Goal: Information Seeking & Learning: Check status

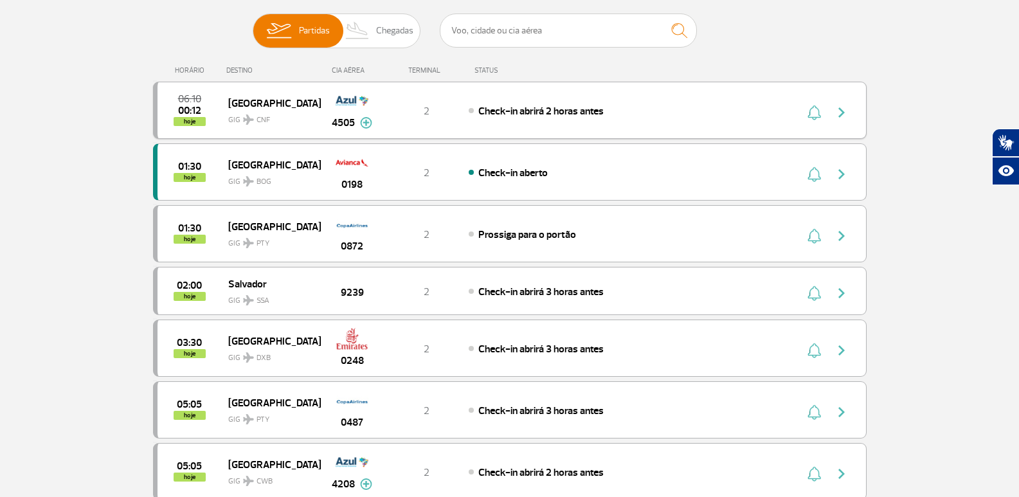
scroll to position [129, 0]
click at [364, 26] on img at bounding box center [358, 31] width 38 height 33
click at [253, 25] on input "Partidas Chegadas" at bounding box center [253, 25] width 0 height 0
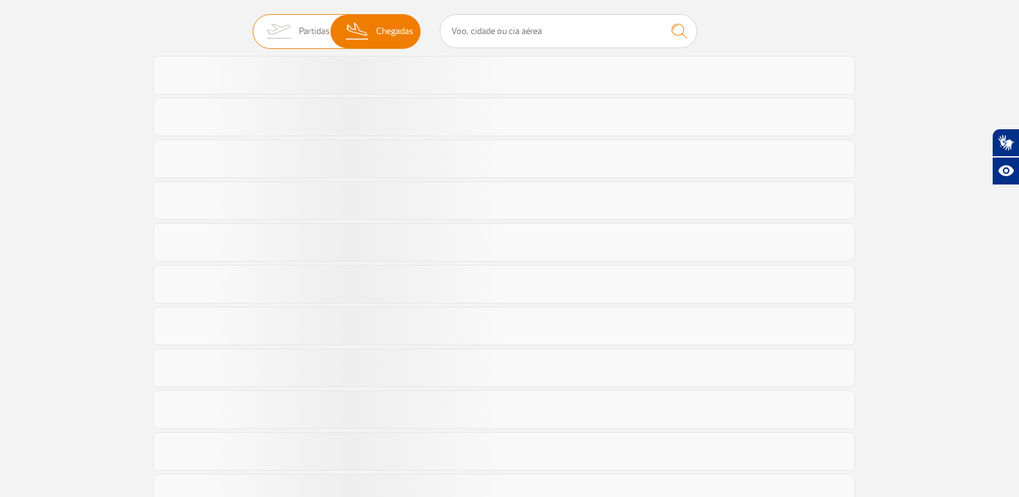
click at [310, 30] on span "Partidas" at bounding box center [314, 31] width 31 height 33
click at [253, 25] on input "Partidas Chegadas" at bounding box center [253, 25] width 0 height 0
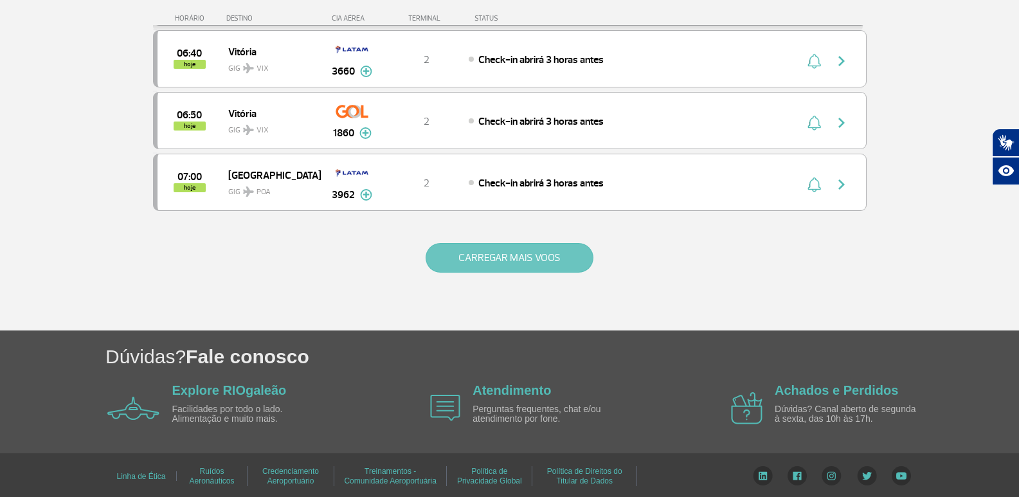
scroll to position [1235, 0]
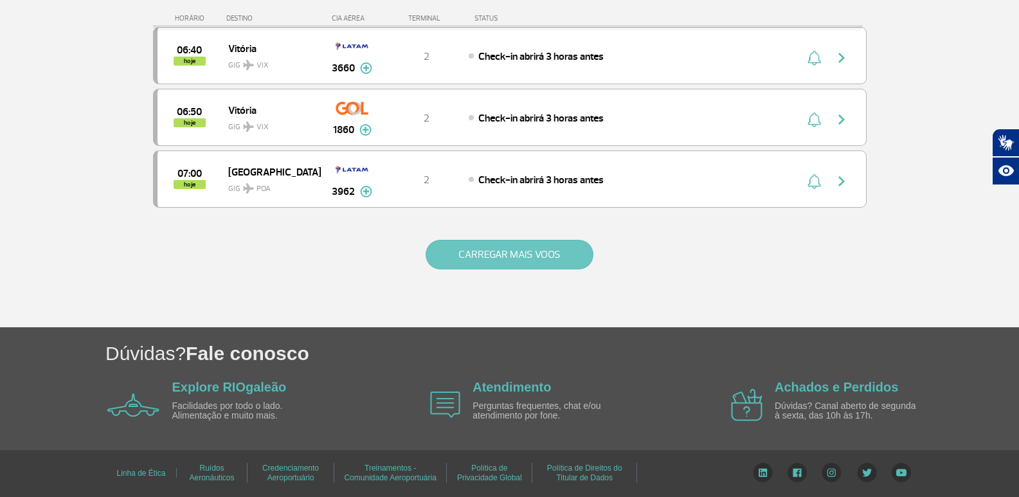
click at [485, 244] on button "CARREGAR MAIS VOOS" at bounding box center [509, 255] width 168 height 30
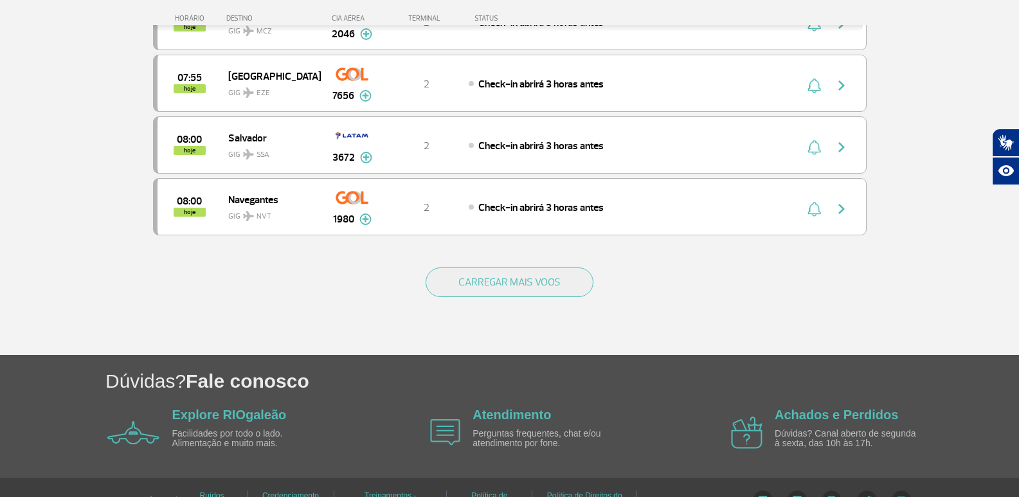
scroll to position [2456, 0]
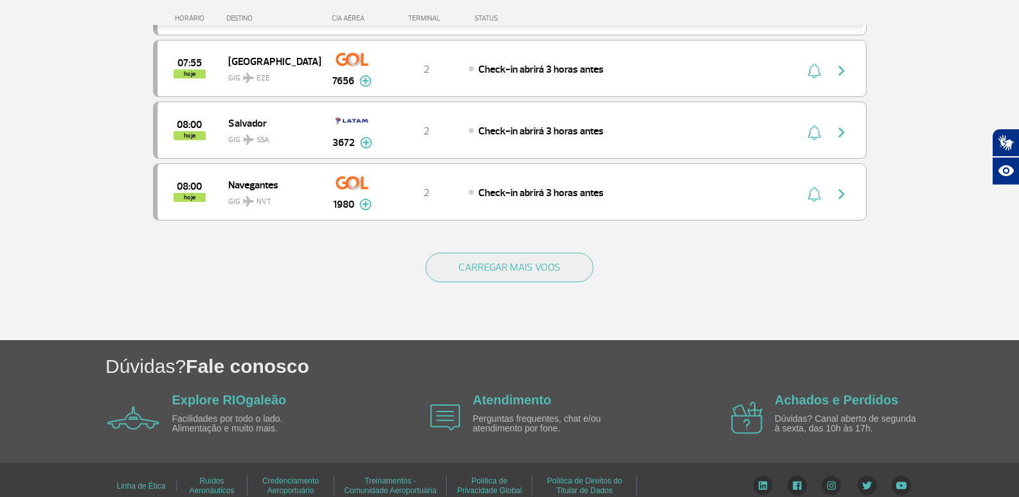
click at [487, 283] on div "CARREGAR MAIS VOOS" at bounding box center [509, 288] width 713 height 103
click at [487, 275] on button "CARREGAR MAIS VOOS" at bounding box center [509, 268] width 168 height 30
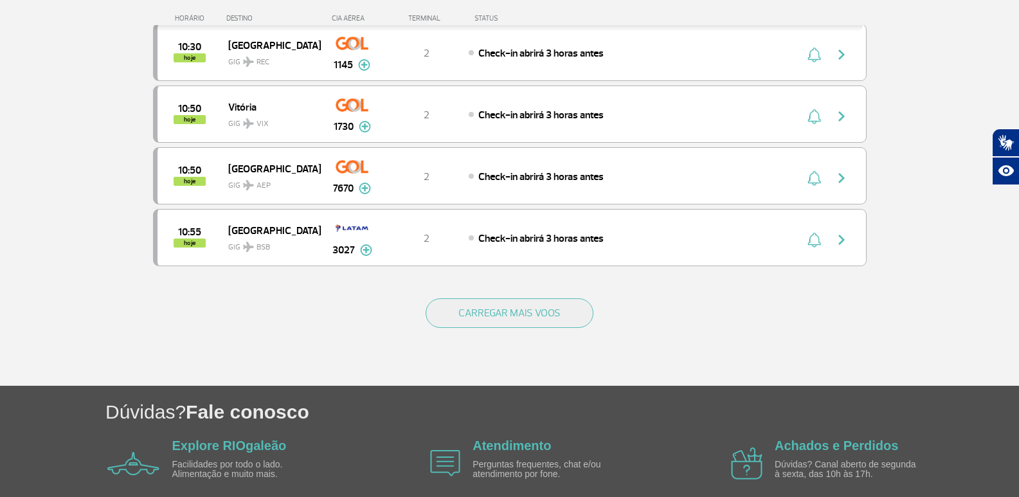
scroll to position [3703, 0]
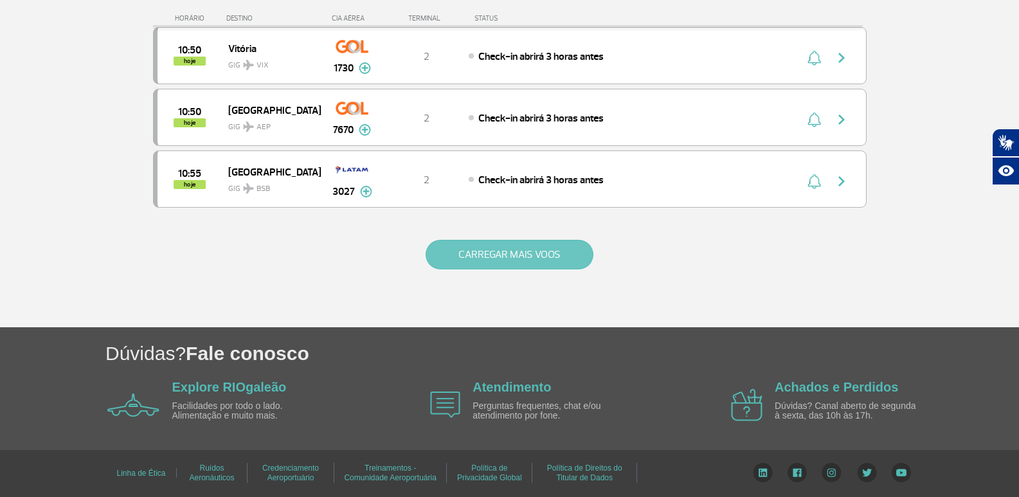
click at [456, 247] on button "CARREGAR MAIS VOOS" at bounding box center [509, 255] width 168 height 30
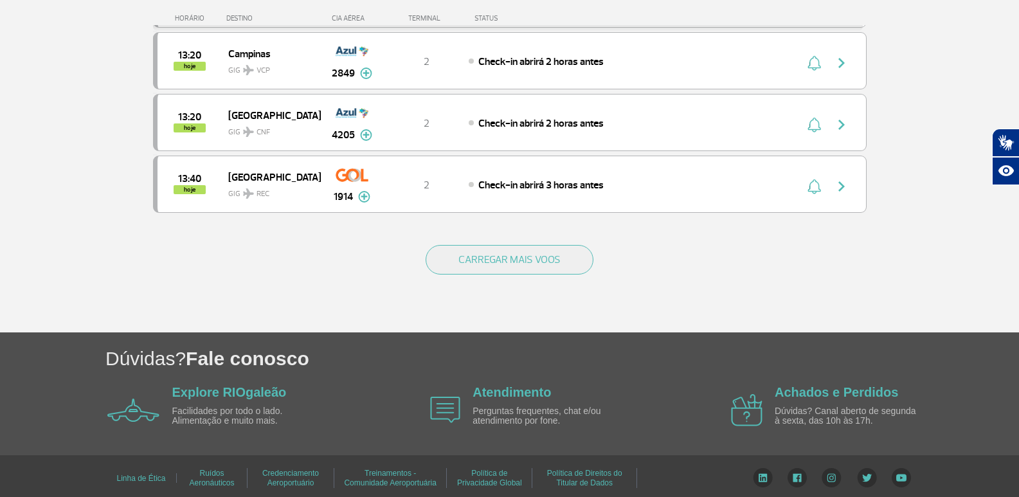
scroll to position [4937, 0]
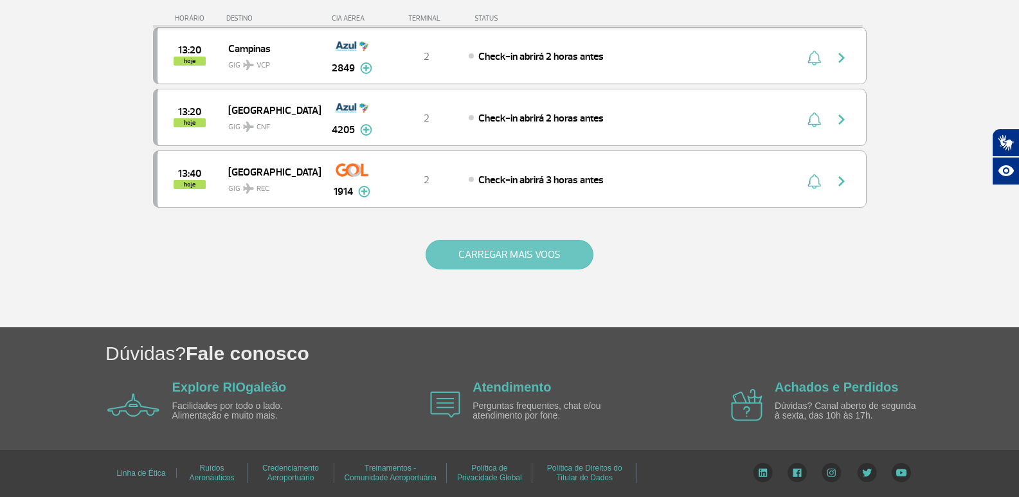
drag, startPoint x: 513, startPoint y: 281, endPoint x: 513, endPoint y: 268, distance: 12.9
click at [513, 280] on div "CARREGAR MAIS VOOS" at bounding box center [509, 275] width 713 height 103
click at [513, 263] on button "CARREGAR MAIS VOOS" at bounding box center [509, 255] width 168 height 30
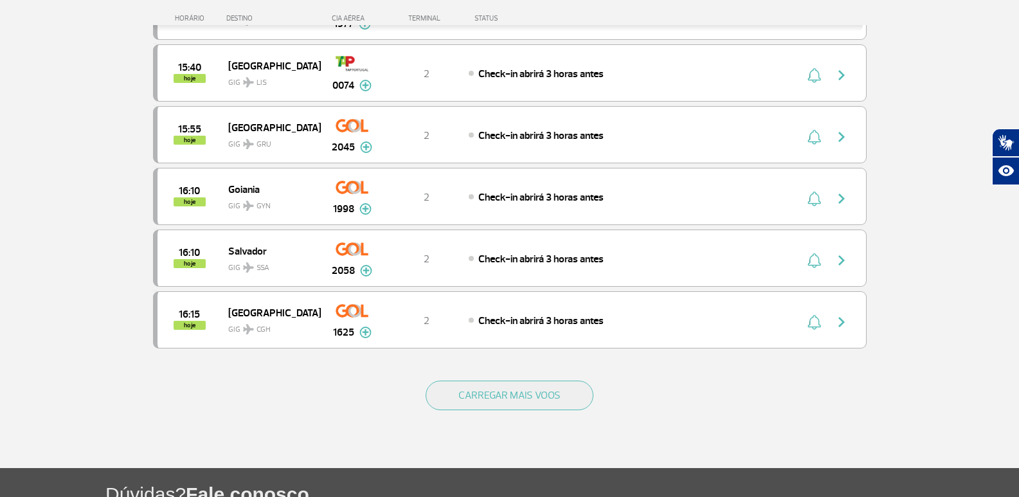
scroll to position [6094, 0]
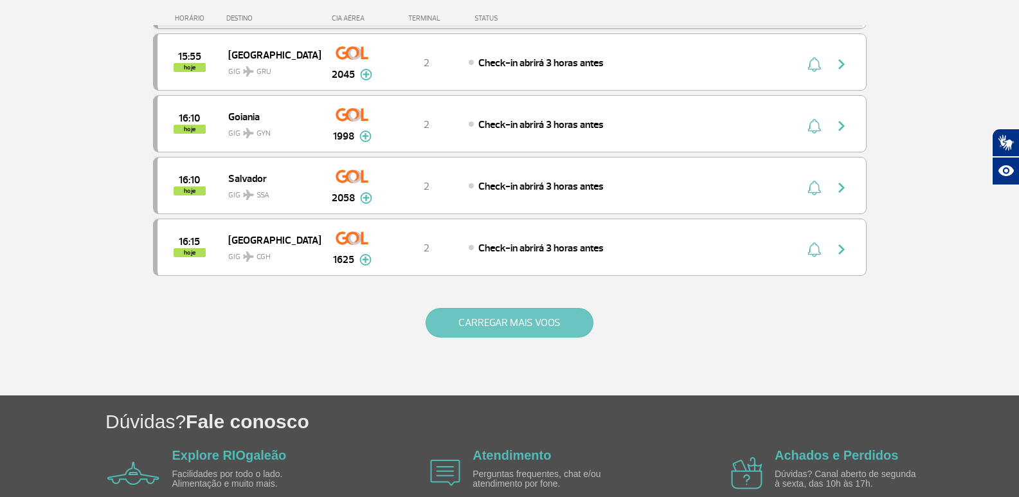
click at [585, 316] on button "CARREGAR MAIS VOOS" at bounding box center [509, 323] width 168 height 30
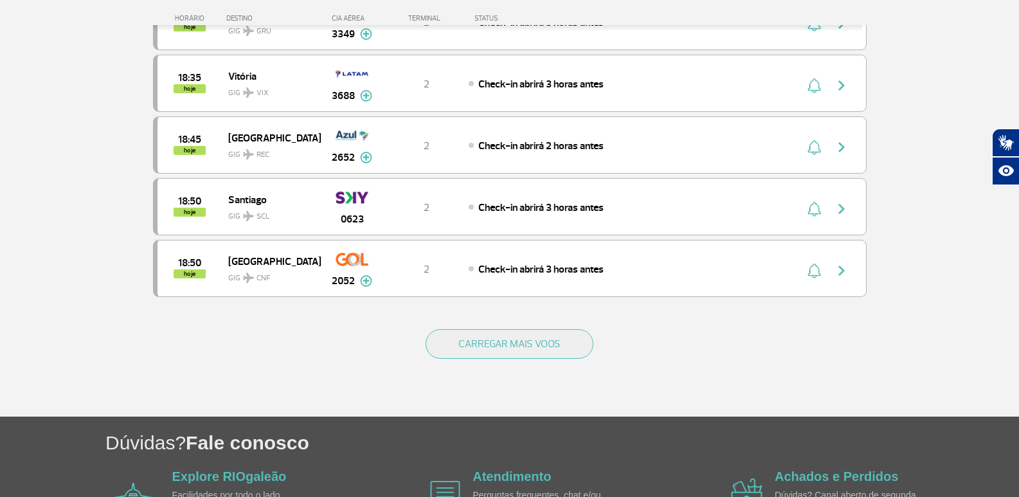
scroll to position [7315, 0]
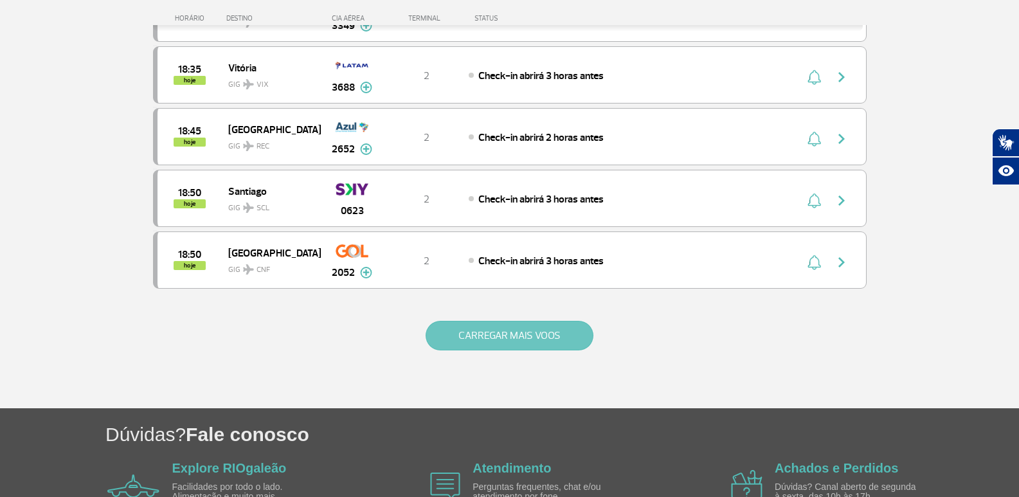
click at [533, 343] on button "CARREGAR MAIS VOOS" at bounding box center [509, 336] width 168 height 30
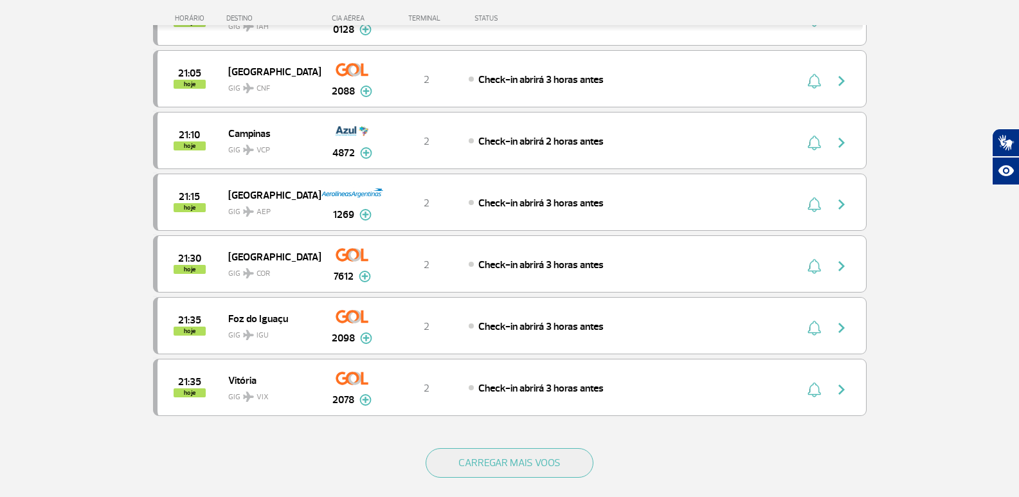
scroll to position [8536, 0]
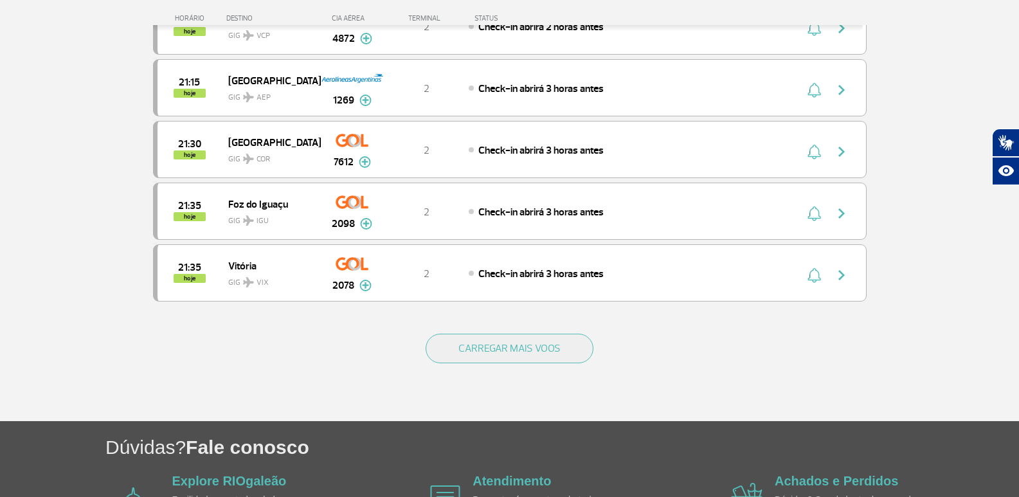
click at [519, 368] on div "CARREGAR MAIS VOOS" at bounding box center [509, 368] width 713 height 103
click at [518, 352] on button "CARREGAR MAIS VOOS" at bounding box center [509, 349] width 168 height 30
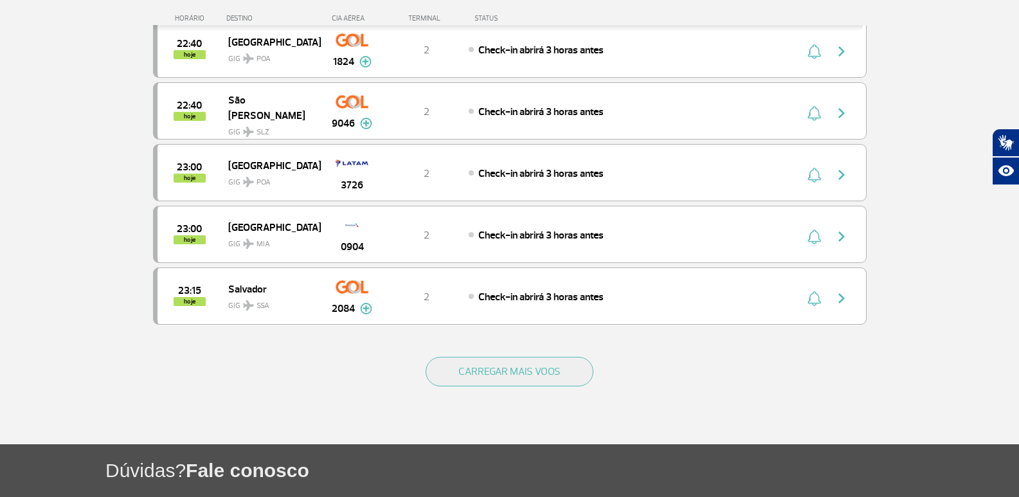
scroll to position [9821, 0]
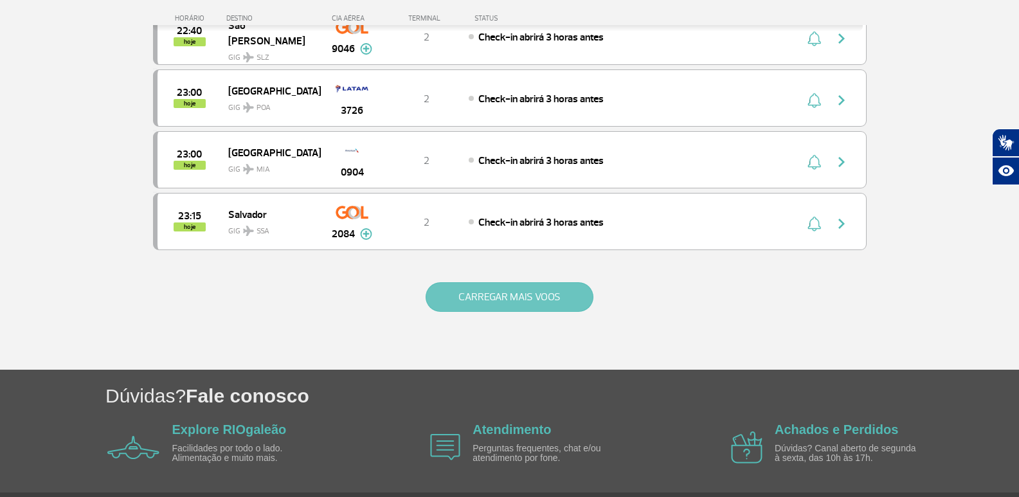
click at [445, 304] on button "CARREGAR MAIS VOOS" at bounding box center [509, 297] width 168 height 30
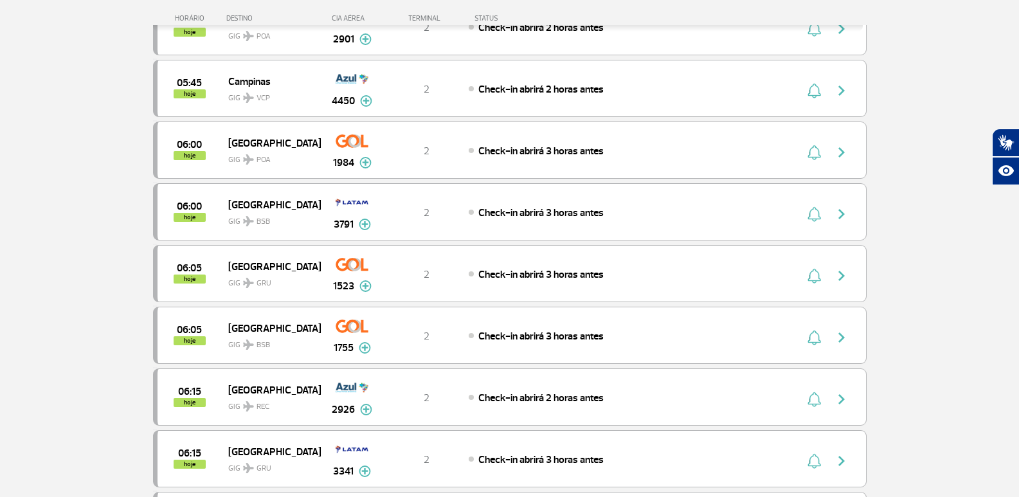
scroll to position [0, 0]
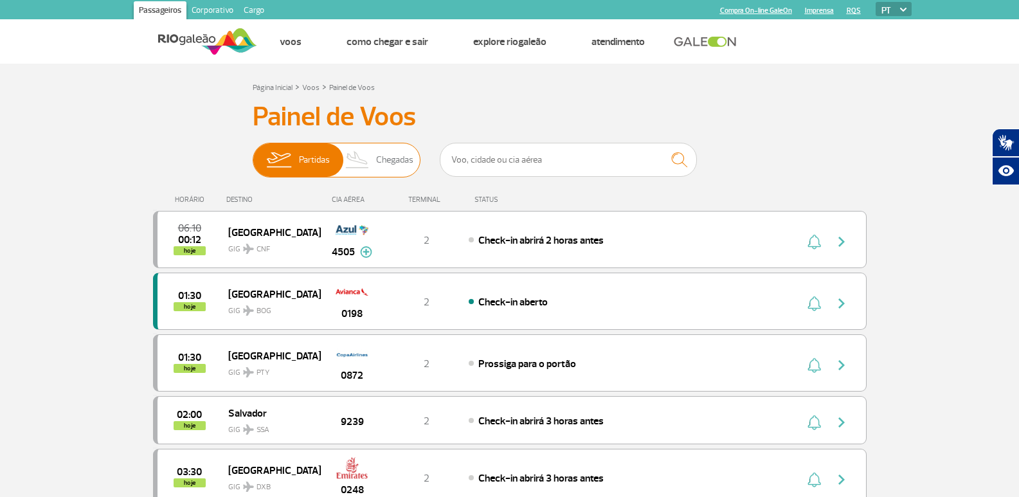
click at [390, 154] on span "Chegadas" at bounding box center [394, 159] width 37 height 33
click at [253, 154] on input "Partidas Chegadas" at bounding box center [253, 154] width 0 height 0
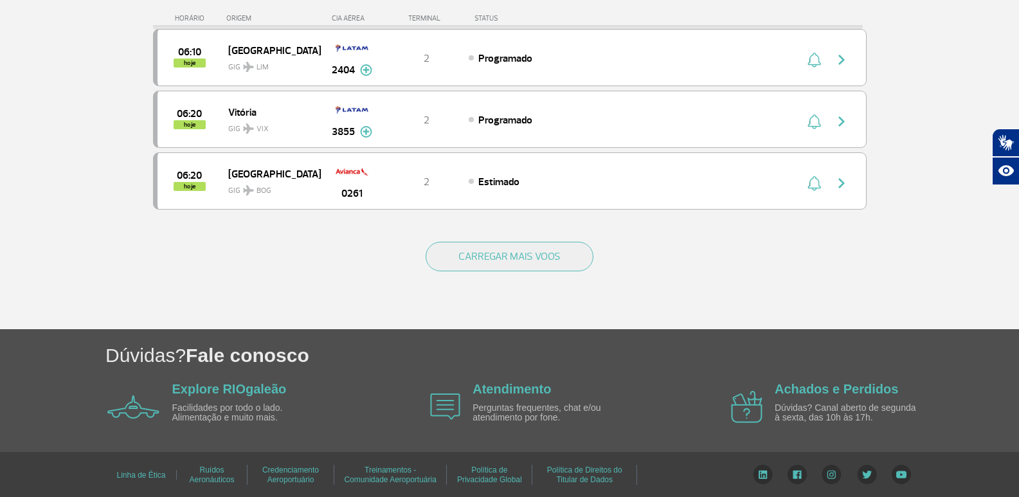
scroll to position [1235, 0]
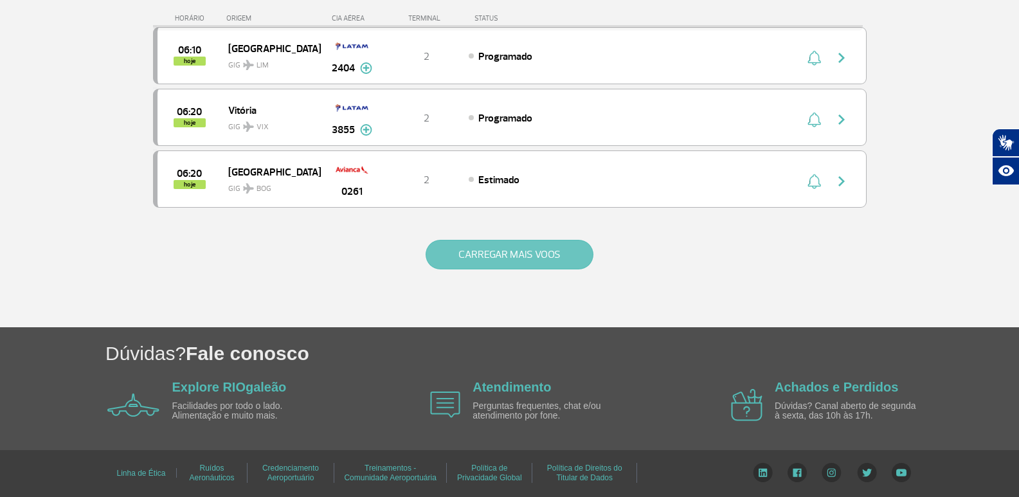
click at [499, 240] on button "CARREGAR MAIS VOOS" at bounding box center [509, 255] width 168 height 30
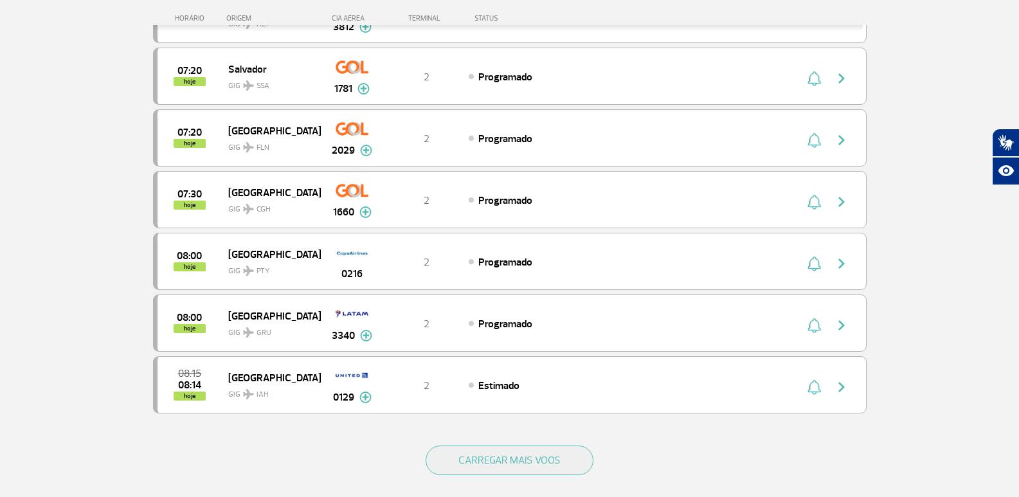
scroll to position [2328, 0]
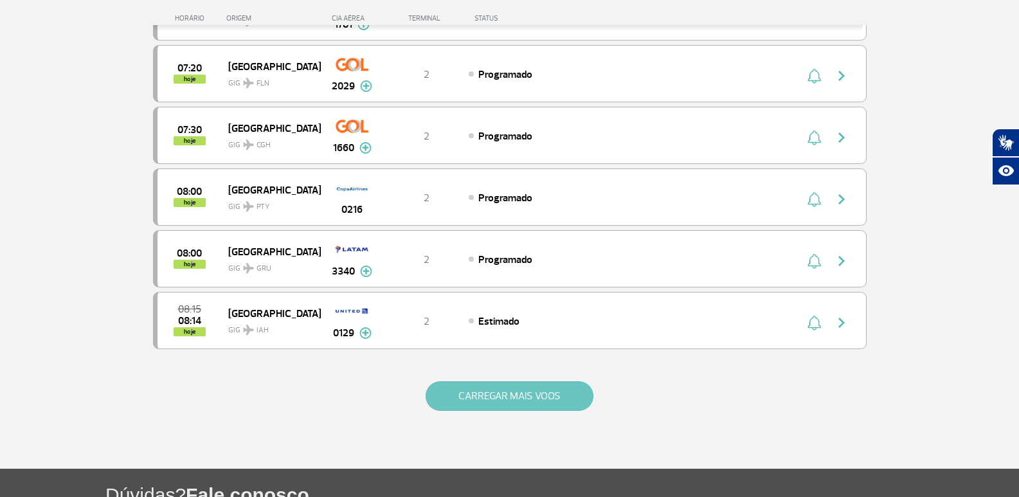
click at [514, 383] on button "CARREGAR MAIS VOOS" at bounding box center [509, 396] width 168 height 30
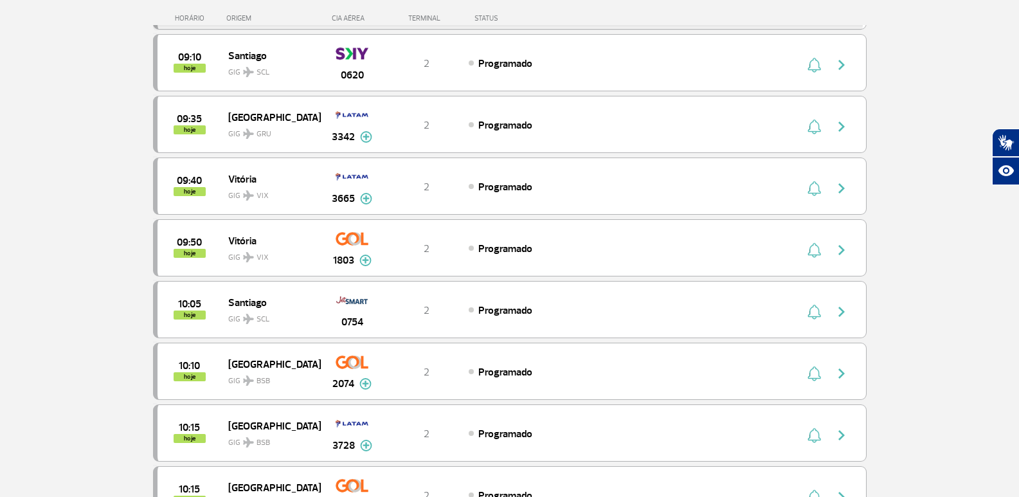
scroll to position [3485, 0]
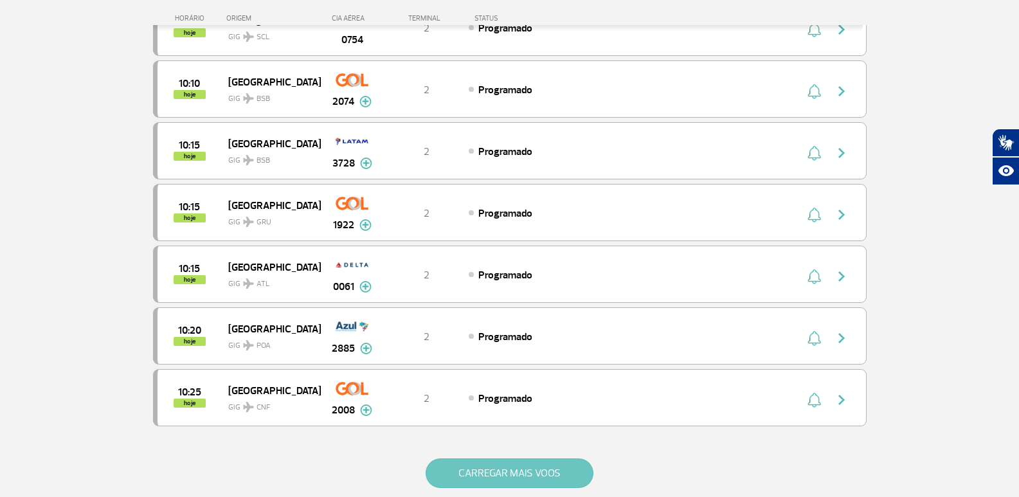
click at [500, 465] on button "CARREGAR MAIS VOOS" at bounding box center [509, 473] width 168 height 30
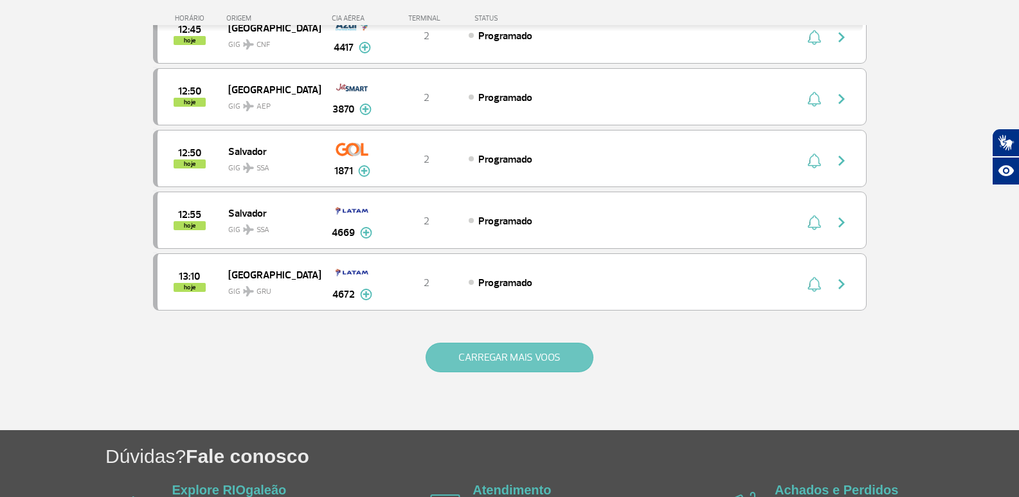
click at [464, 364] on button "CARREGAR MAIS VOOS" at bounding box center [509, 358] width 168 height 30
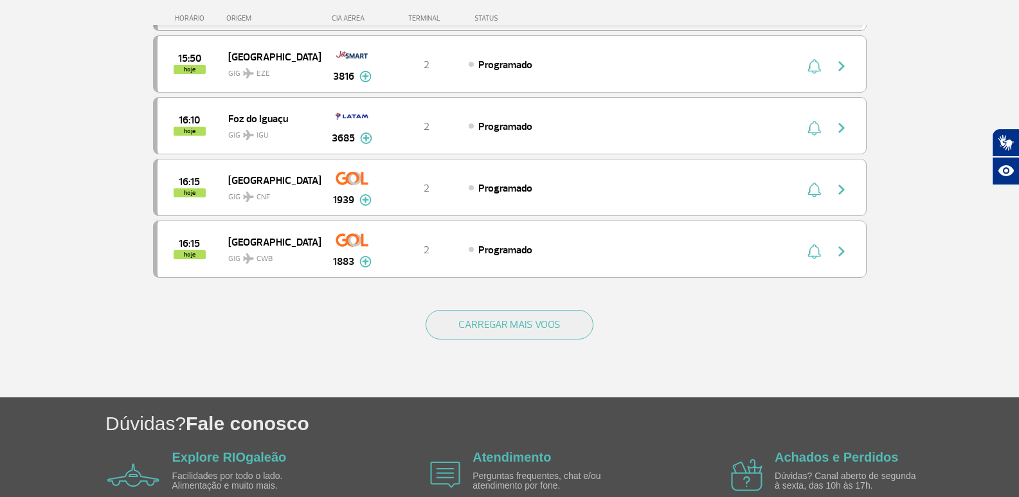
scroll to position [6120, 0]
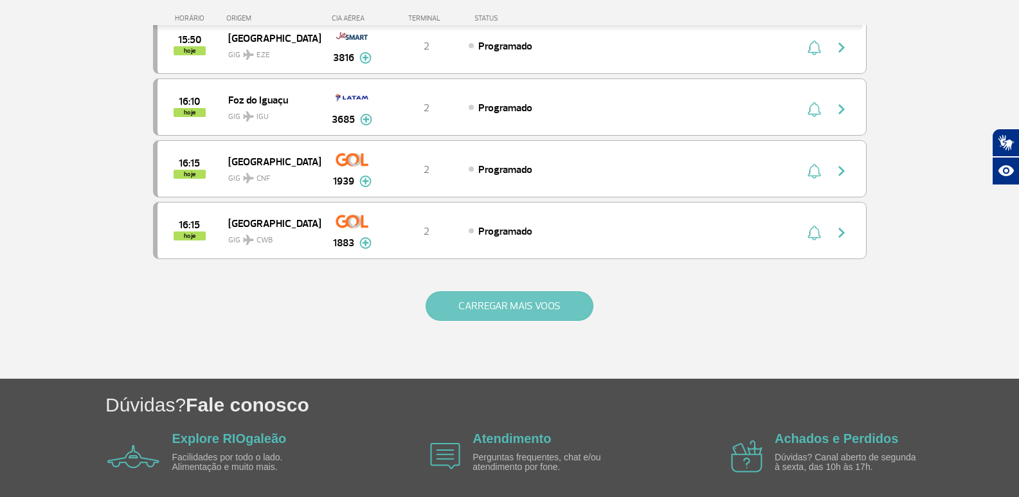
click at [493, 295] on button "CARREGAR MAIS VOOS" at bounding box center [509, 306] width 168 height 30
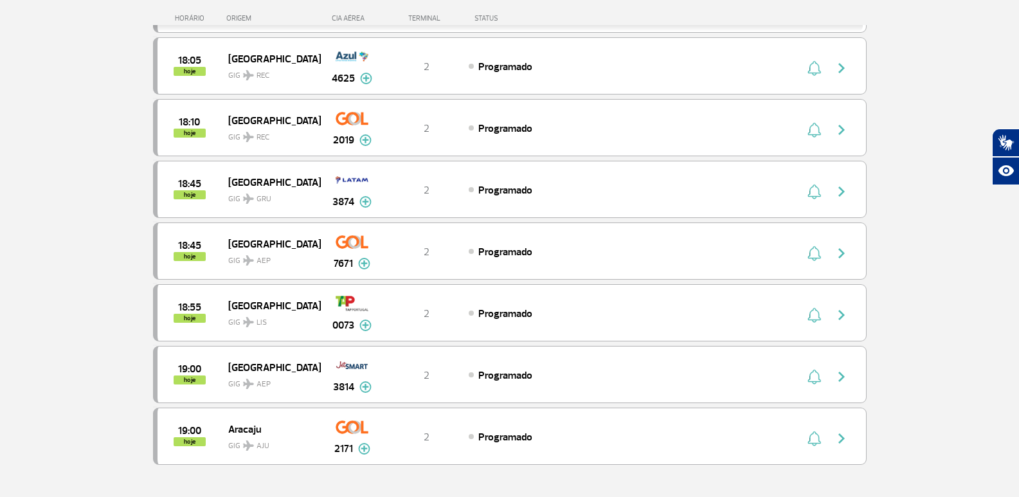
scroll to position [7276, 0]
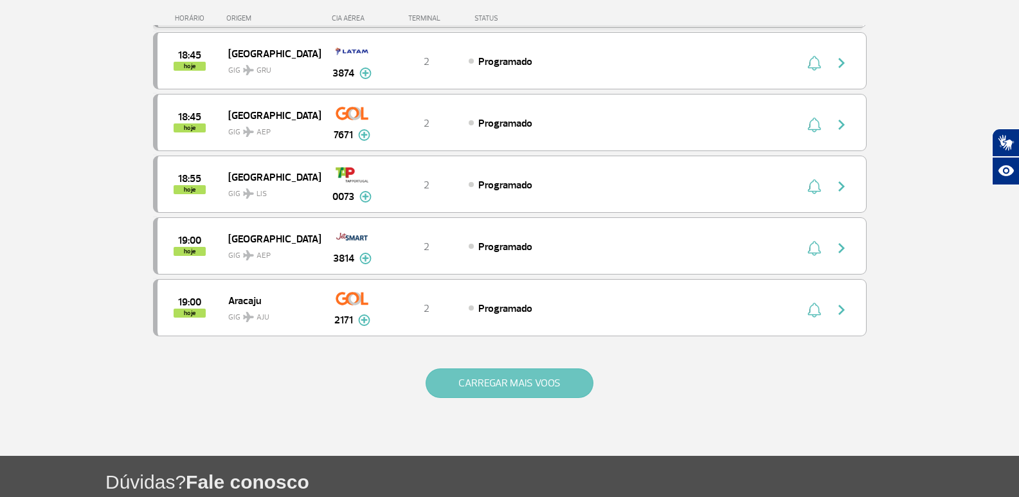
click at [474, 386] on button "CARREGAR MAIS VOOS" at bounding box center [509, 383] width 168 height 30
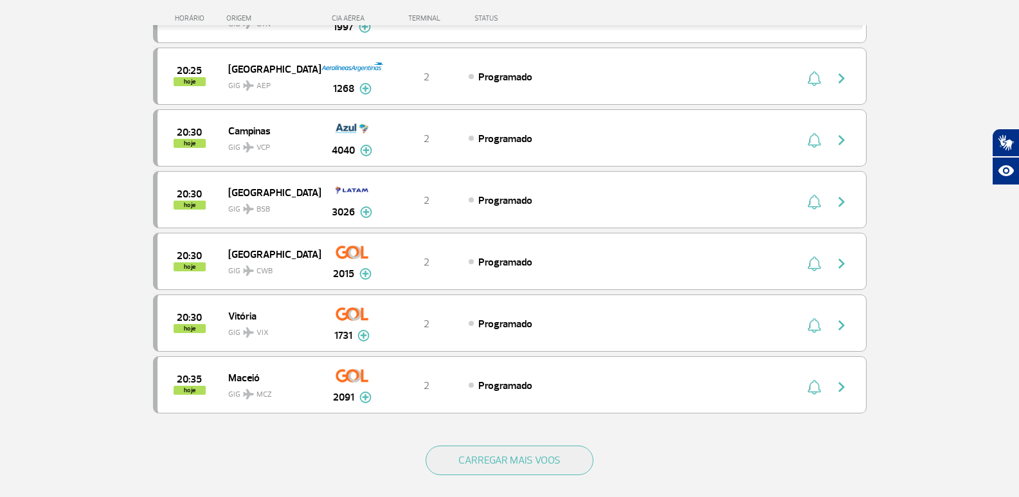
scroll to position [8562, 0]
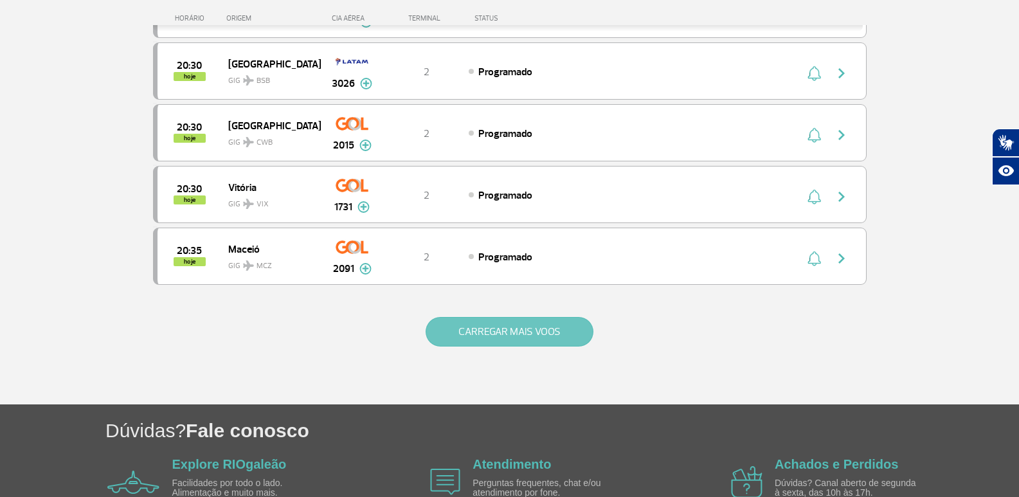
click at [465, 333] on button "CARREGAR MAIS VOOS" at bounding box center [509, 332] width 168 height 30
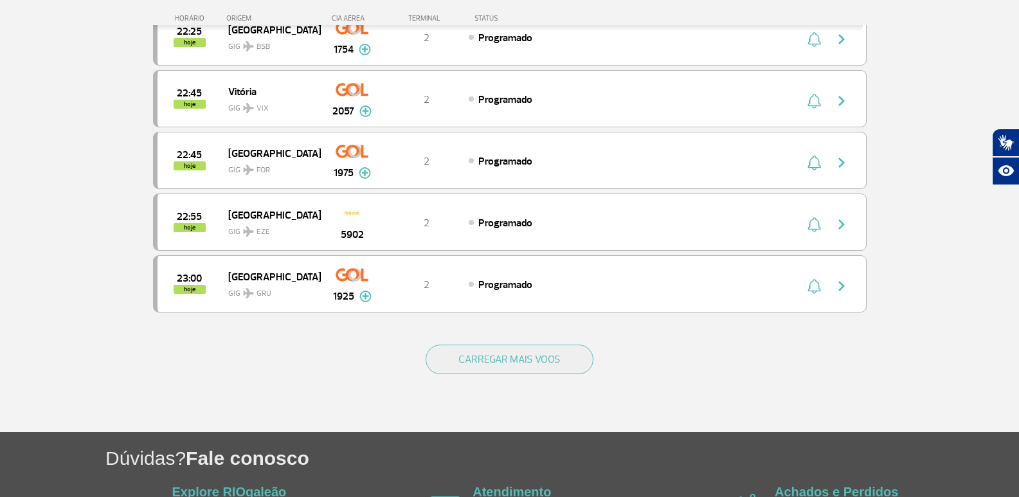
scroll to position [9847, 0]
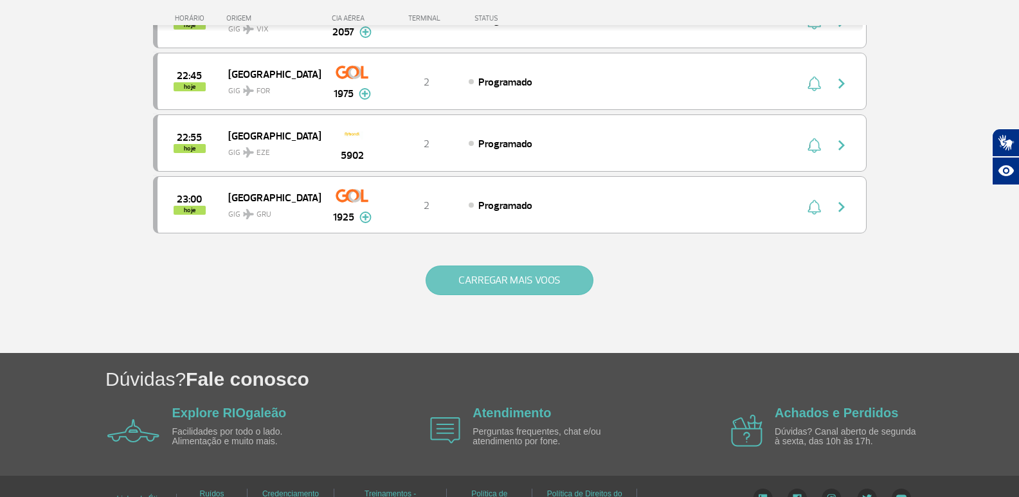
click at [494, 271] on button "CARREGAR MAIS VOOS" at bounding box center [509, 280] width 168 height 30
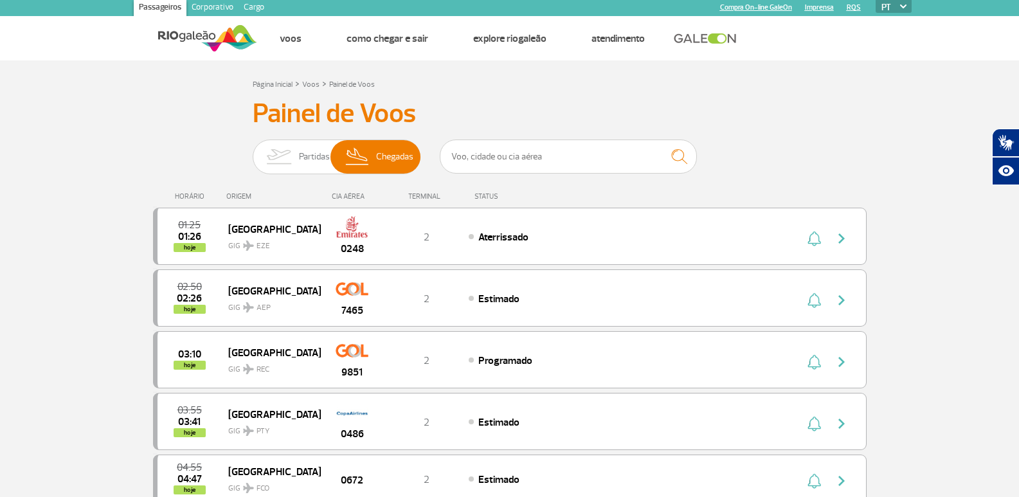
scroll to position [64, 0]
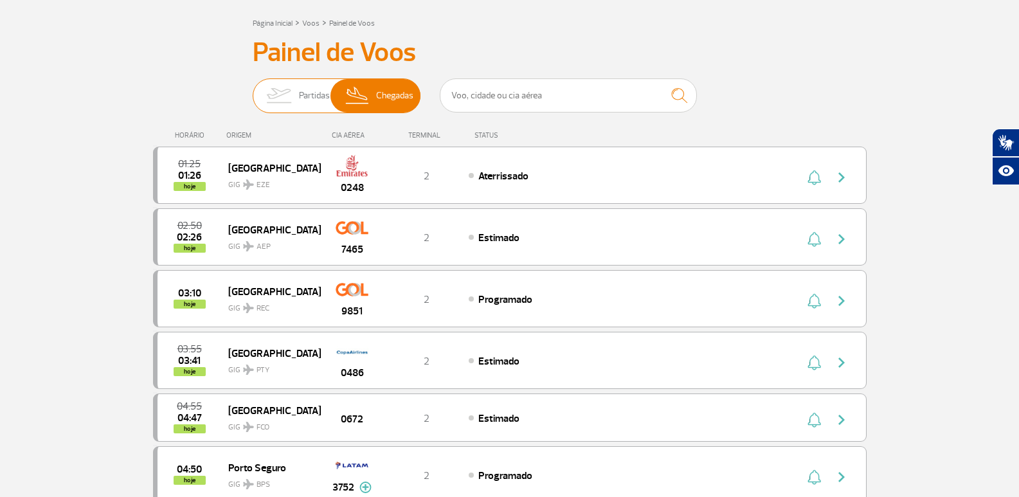
click at [321, 89] on span "Partidas" at bounding box center [314, 95] width 31 height 33
click at [253, 89] on input "Partidas Chegadas" at bounding box center [253, 89] width 0 height 0
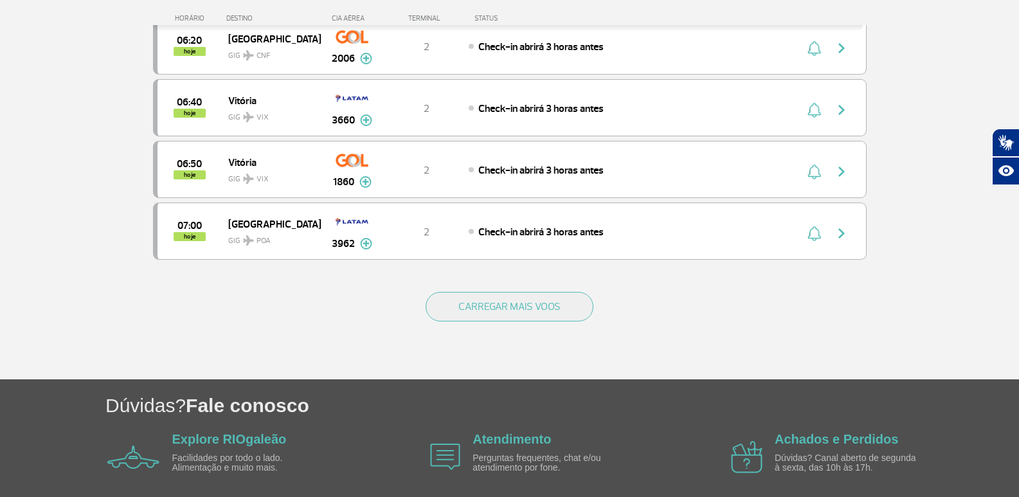
scroll to position [1221, 0]
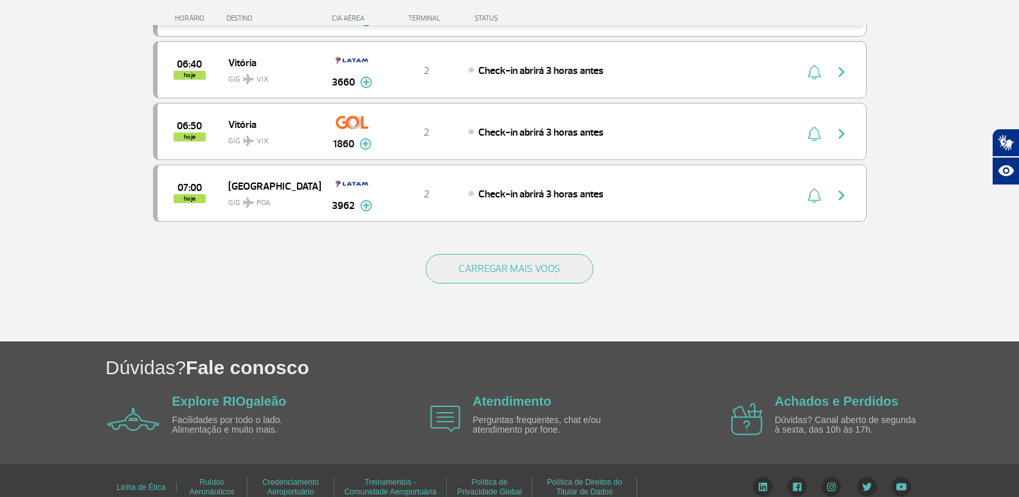
click at [603, 280] on div "CARREGAR MAIS VOOS" at bounding box center [509, 289] width 713 height 103
click at [498, 263] on button "CARREGAR MAIS VOOS" at bounding box center [509, 269] width 168 height 30
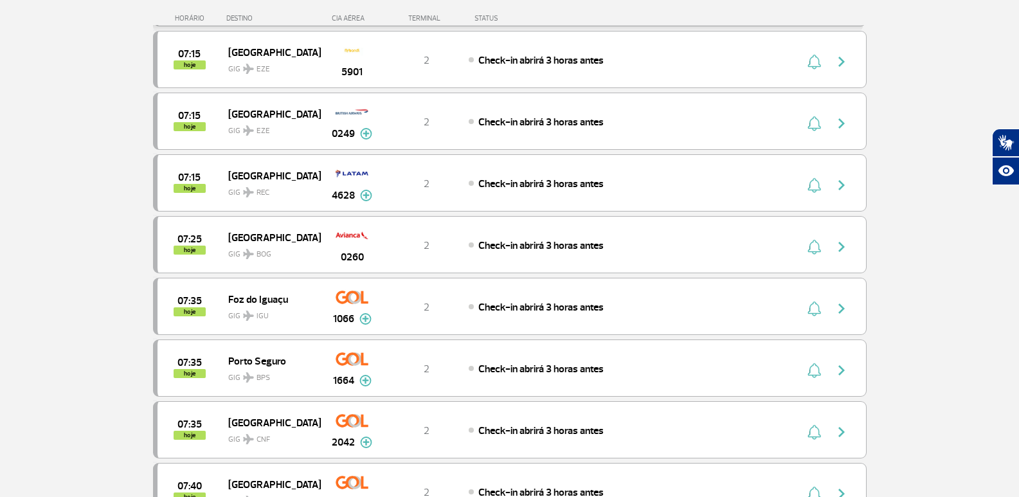
scroll to position [1414, 0]
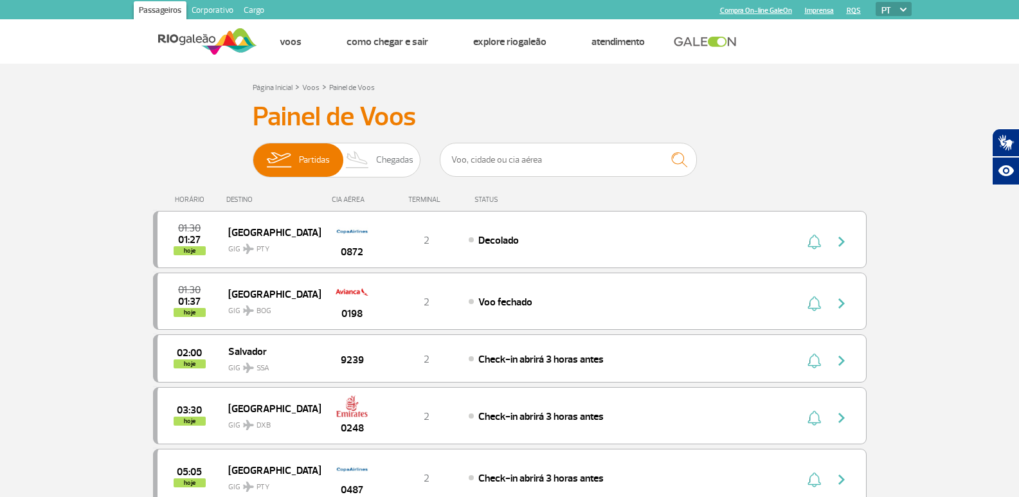
scroll to position [1224, 0]
